Goal: Task Accomplishment & Management: Manage account settings

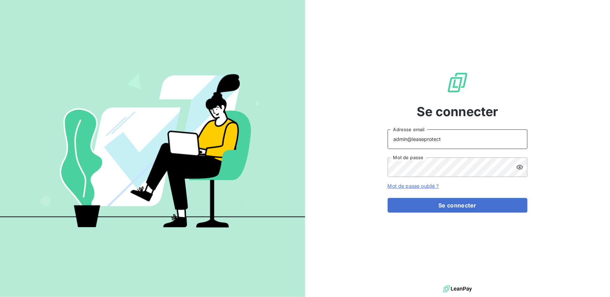
click at [449, 139] on input "admin@leaseprotect" at bounding box center [458, 139] width 140 height 20
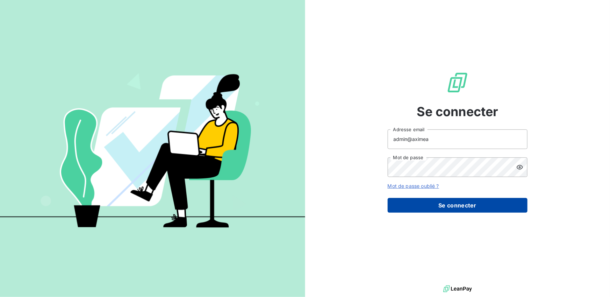
type input "admin@aximea"
click at [445, 204] on button "Se connecter" at bounding box center [458, 205] width 140 height 15
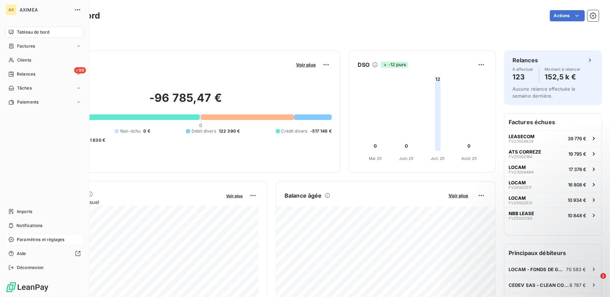
click at [33, 239] on span "Paramètres et réglages" at bounding box center [41, 239] width 48 height 6
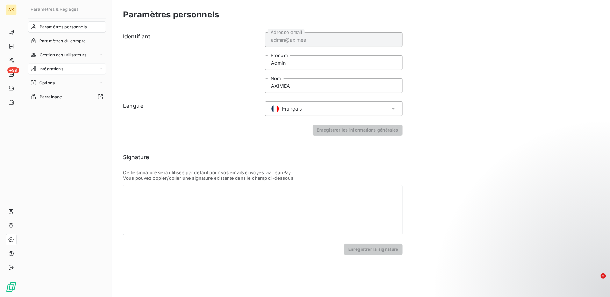
click at [61, 67] on span "Intégrations" at bounding box center [51, 69] width 24 height 6
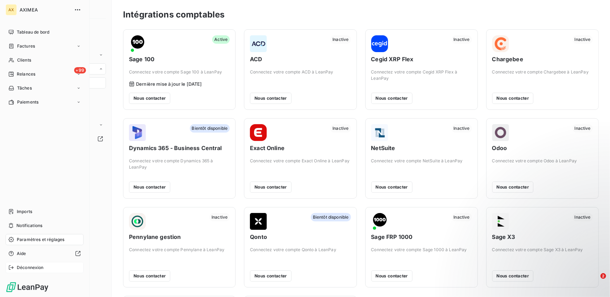
click at [31, 270] on span "Déconnexion" at bounding box center [30, 267] width 27 height 6
